Goal: Use online tool/utility: Utilize a website feature to perform a specific function

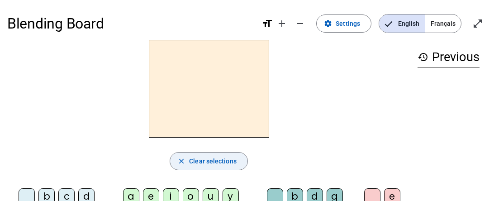
click at [201, 165] on span "Clear selections" at bounding box center [212, 161] width 47 height 11
click at [434, 22] on span "Français" at bounding box center [443, 23] width 36 height 18
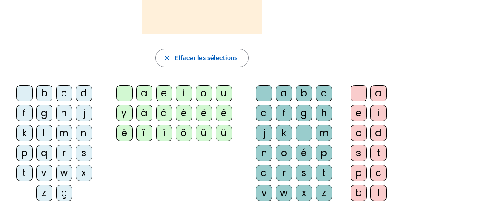
scroll to position [106, 0]
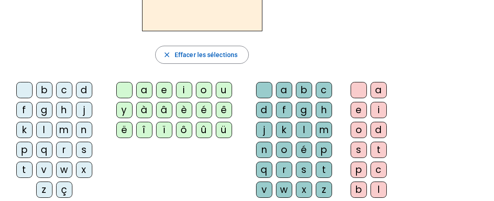
click at [39, 126] on div "l" at bounding box center [44, 130] width 16 height 16
click at [167, 90] on div "e" at bounding box center [164, 90] width 16 height 16
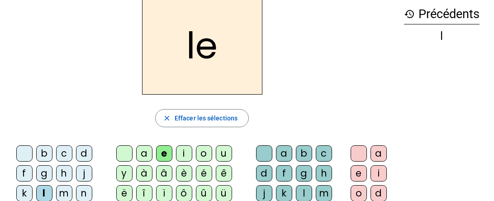
scroll to position [61, 0]
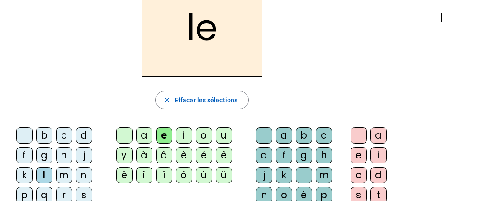
click at [222, 131] on div "u" at bounding box center [224, 135] width 16 height 16
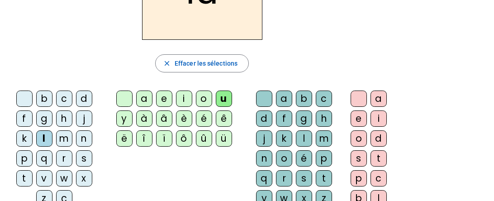
scroll to position [94, 0]
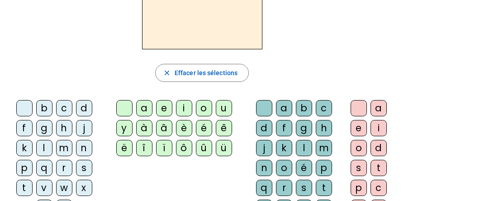
scroll to position [93, 0]
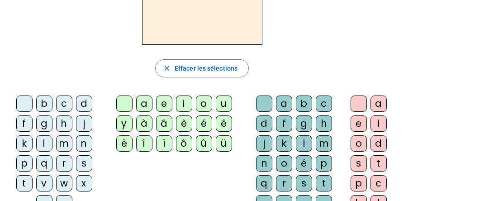
click at [26, 181] on div "t" at bounding box center [24, 183] width 16 height 16
click at [222, 103] on div "u" at bounding box center [224, 103] width 16 height 16
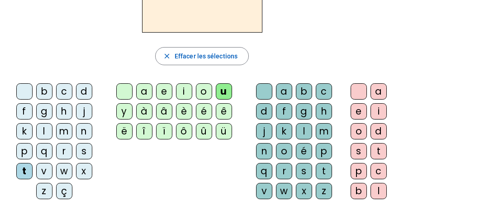
scroll to position [104, 0]
click at [82, 90] on div "d" at bounding box center [84, 92] width 16 height 16
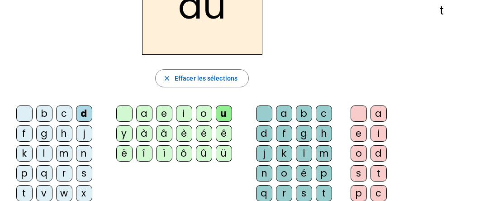
scroll to position [83, 0]
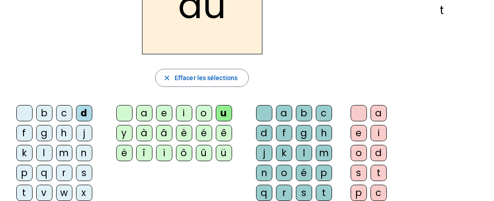
click at [166, 108] on div "e" at bounding box center [164, 113] width 16 height 16
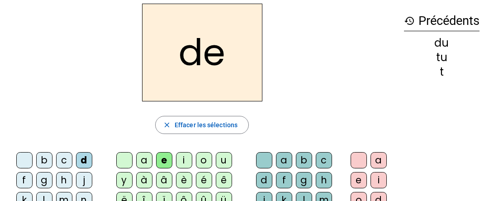
scroll to position [37, 0]
